Goal: Task Accomplishment & Management: Manage account settings

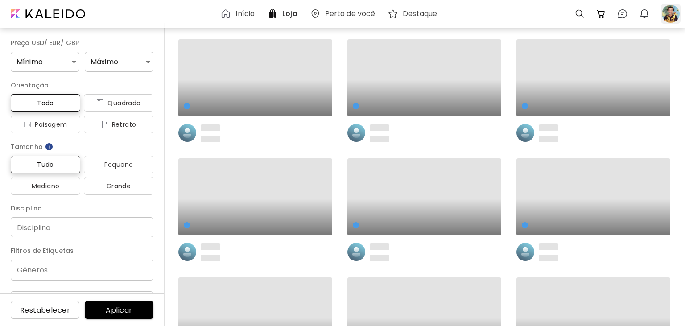
click at [669, 16] on div at bounding box center [671, 14] width 20 height 20
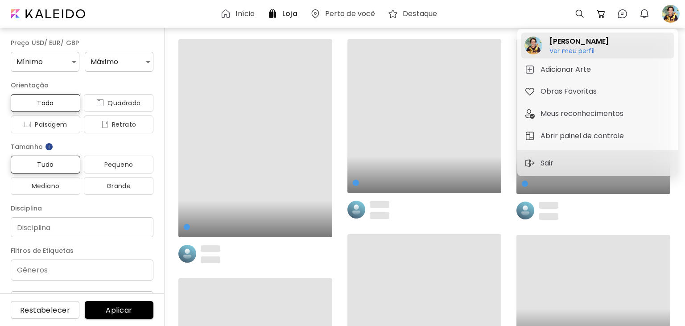
click at [588, 49] on h6 "Ver meu perfil" at bounding box center [578, 51] width 59 height 8
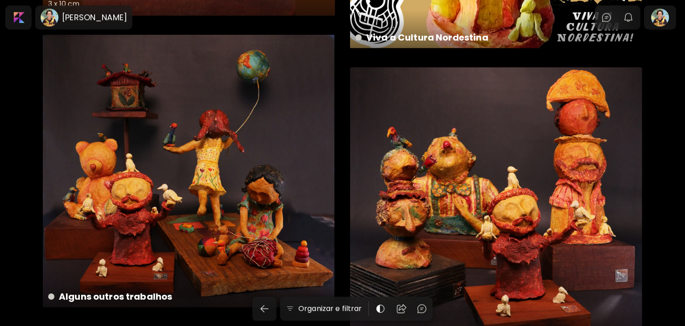
scroll to position [376, 0]
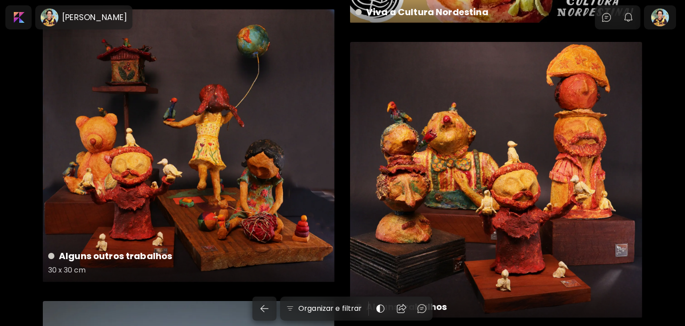
click at [210, 168] on div "Alguns outros trabalhos 30 x 30 cm" at bounding box center [189, 145] width 292 height 273
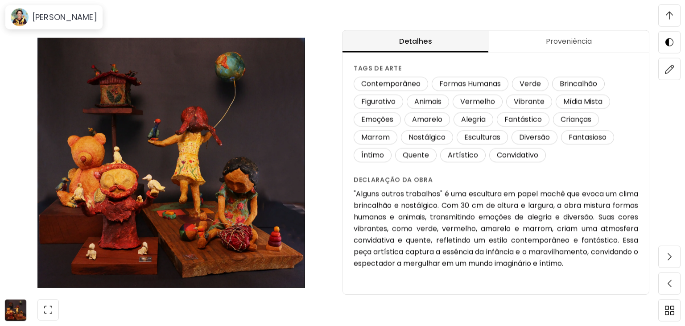
scroll to position [942, 0]
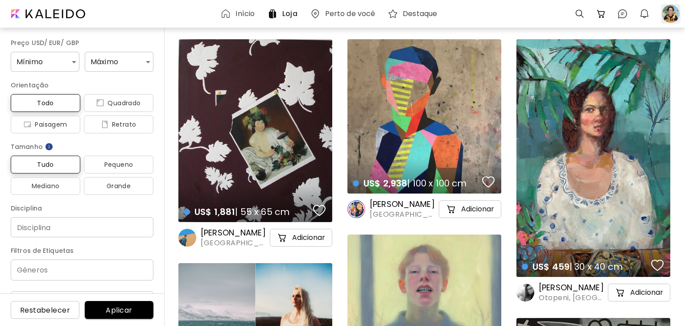
click at [675, 12] on div at bounding box center [671, 14] width 20 height 20
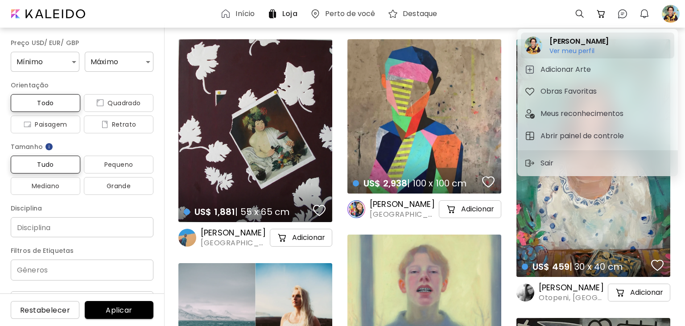
click at [567, 49] on h6 "Ver meu perfil" at bounding box center [578, 51] width 59 height 8
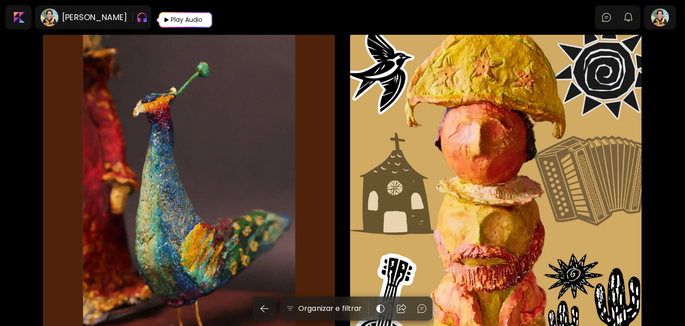
click at [188, 20] on div "Play Audio" at bounding box center [186, 20] width 33 height 16
click at [221, 19] on img "button" at bounding box center [222, 17] width 11 height 11
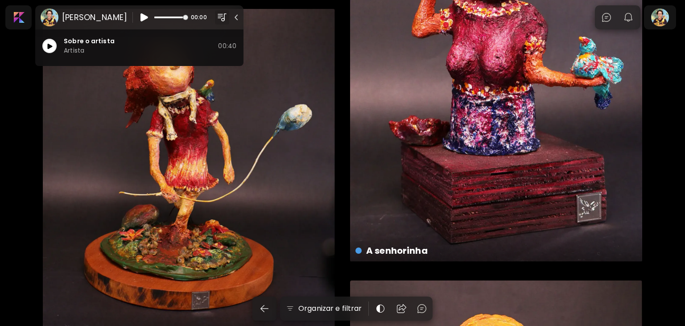
scroll to position [1553, 0]
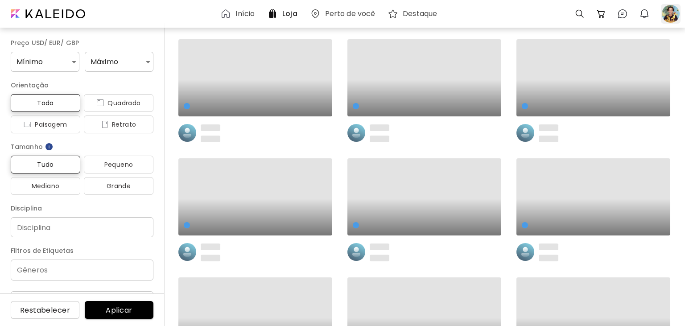
click at [669, 12] on div at bounding box center [671, 14] width 20 height 20
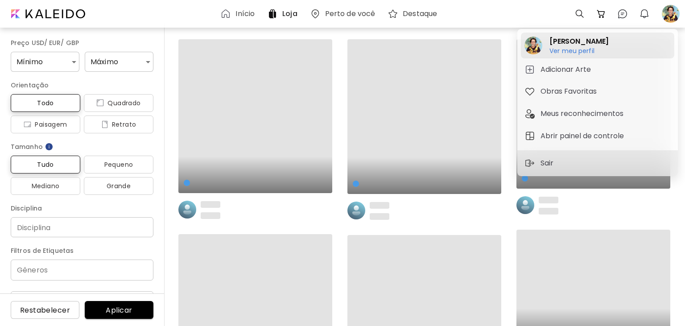
click at [588, 49] on h6 "Ver meu perfil" at bounding box center [578, 51] width 59 height 8
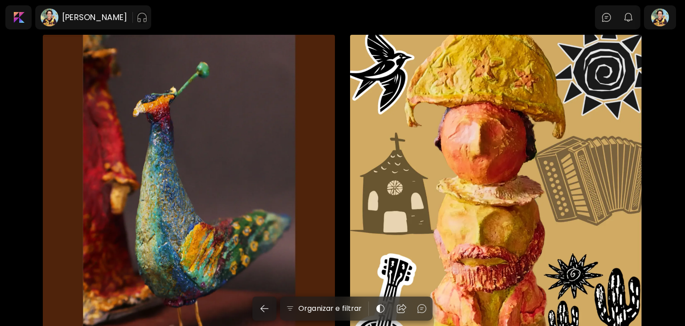
click at [139, 17] on img "button" at bounding box center [141, 17] width 11 height 14
click at [222, 15] on img "button" at bounding box center [222, 17] width 11 height 11
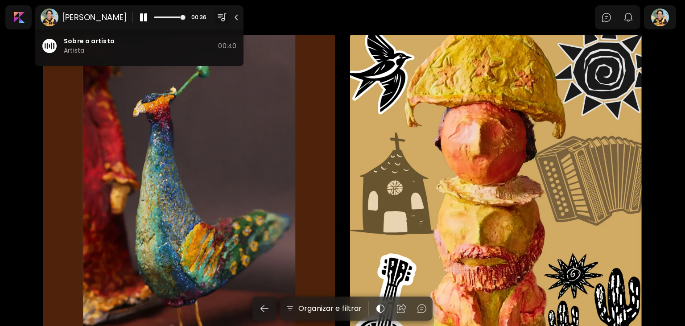
click at [235, 15] on img "button" at bounding box center [236, 17] width 9 height 9
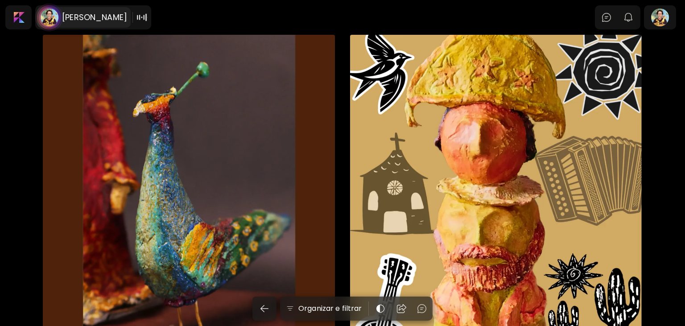
click at [49, 16] on image at bounding box center [50, 17] width 18 height 18
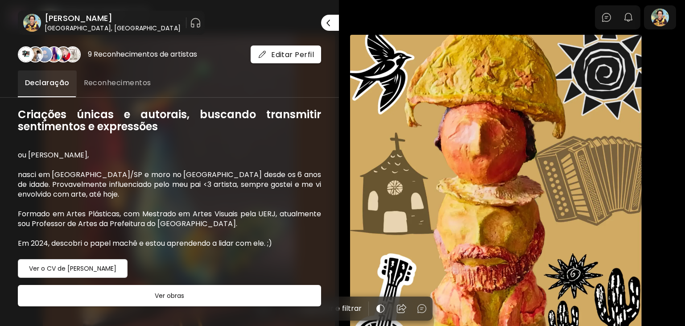
click at [369, 17] on div at bounding box center [342, 163] width 685 height 326
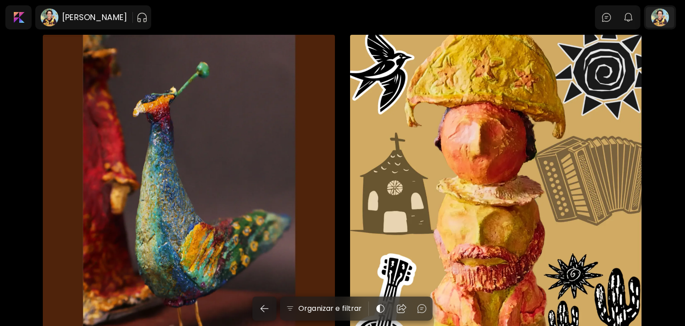
click at [662, 18] on div at bounding box center [660, 17] width 29 height 21
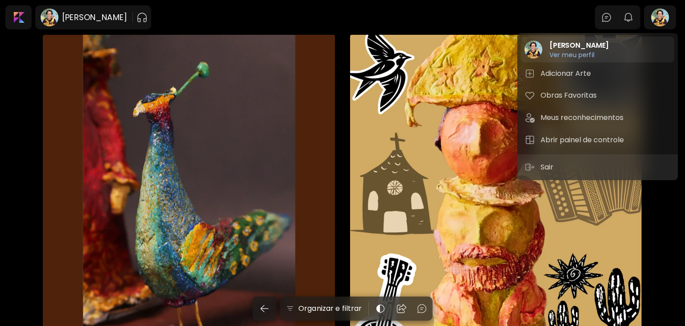
click at [589, 53] on h6 "Ver meu perfil" at bounding box center [578, 55] width 59 height 8
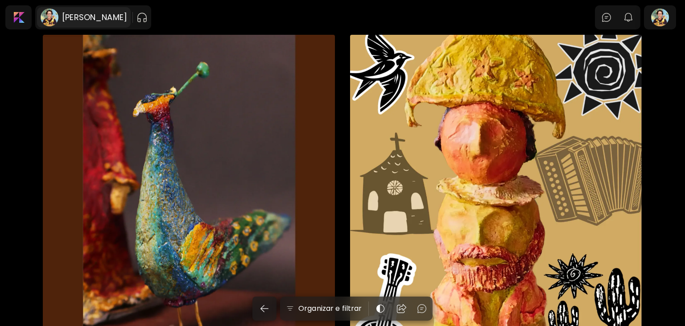
click at [49, 12] on image at bounding box center [50, 17] width 18 height 18
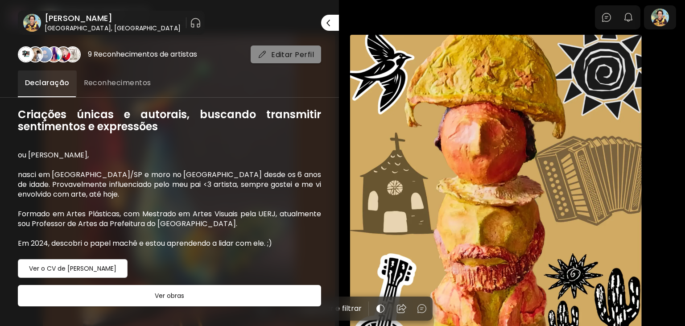
click at [285, 58] on span "Editar Perfil" at bounding box center [286, 54] width 56 height 9
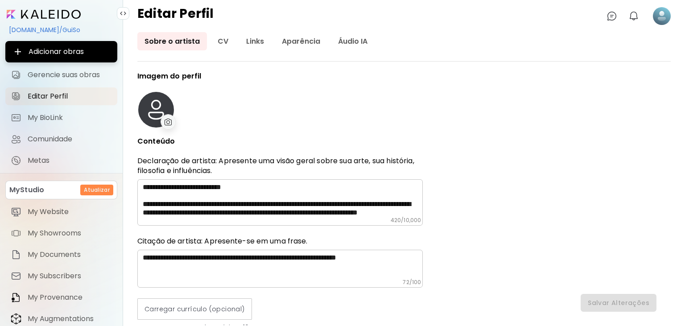
type input "******"
type input "**********"
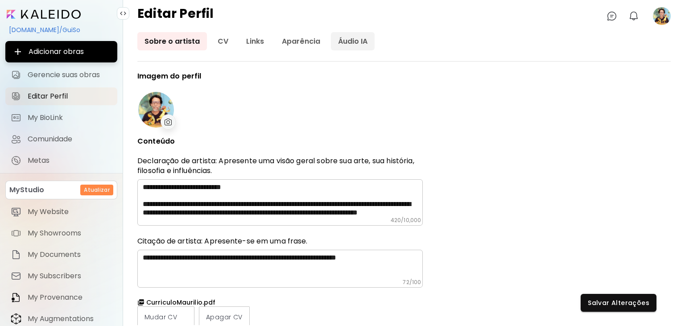
click at [344, 40] on link "Áudio IA" at bounding box center [353, 41] width 44 height 18
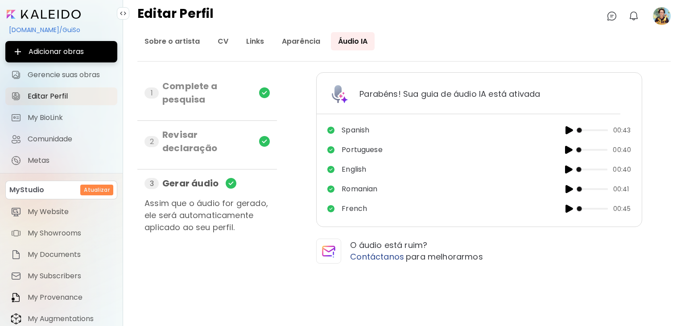
click at [565, 210] on img "button" at bounding box center [568, 208] width 11 height 11
click at [430, 282] on div "1 Complete a pesquisa 2 Revisar declaração 3 Gerar áudio Assim que o áudio for …" at bounding box center [403, 212] width 533 height 280
click at [519, 243] on div "O áudio está ruim? Contáctanos para melhorarmos" at bounding box center [479, 251] width 326 height 25
click at [566, 206] on img "button" at bounding box center [568, 208] width 11 height 11
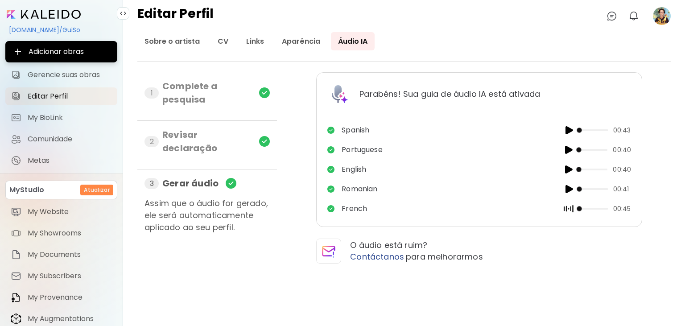
drag, startPoint x: 556, startPoint y: 197, endPoint x: 568, endPoint y: 194, distance: 12.9
click at [568, 194] on div "Spanish 00:43 Portuguese 00:40 English 00:40 Romanian 00:41 French 00:45" at bounding box center [479, 169] width 304 height 93
click at [592, 208] on span at bounding box center [593, 209] width 29 height 14
drag, startPoint x: 585, startPoint y: 208, endPoint x: 574, endPoint y: 208, distance: 10.7
click at [582, 208] on span at bounding box center [584, 208] width 5 height 5
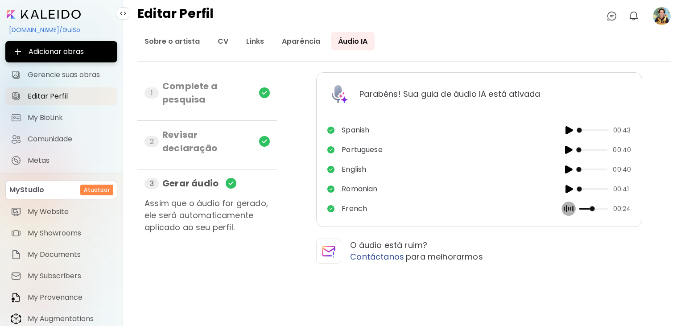
click at [570, 210] on img "button" at bounding box center [568, 208] width 11 height 11
drag, startPoint x: 590, startPoint y: 210, endPoint x: 572, endPoint y: 213, distance: 19.1
click at [572, 213] on div "00:24" at bounding box center [596, 209] width 70 height 14
click at [568, 170] on img "button" at bounding box center [568, 169] width 11 height 11
click at [568, 209] on img "button" at bounding box center [568, 208] width 11 height 11
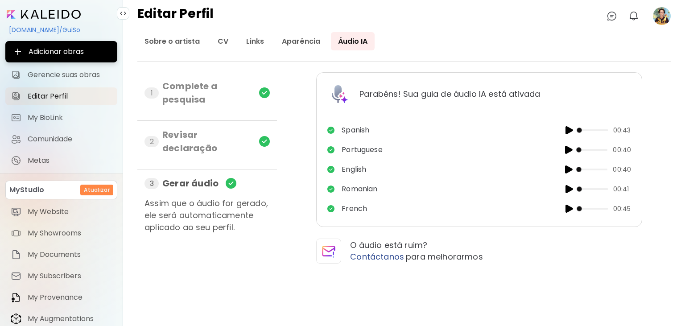
click at [570, 128] on img "button" at bounding box center [568, 130] width 11 height 11
